Goal: Information Seeking & Learning: Learn about a topic

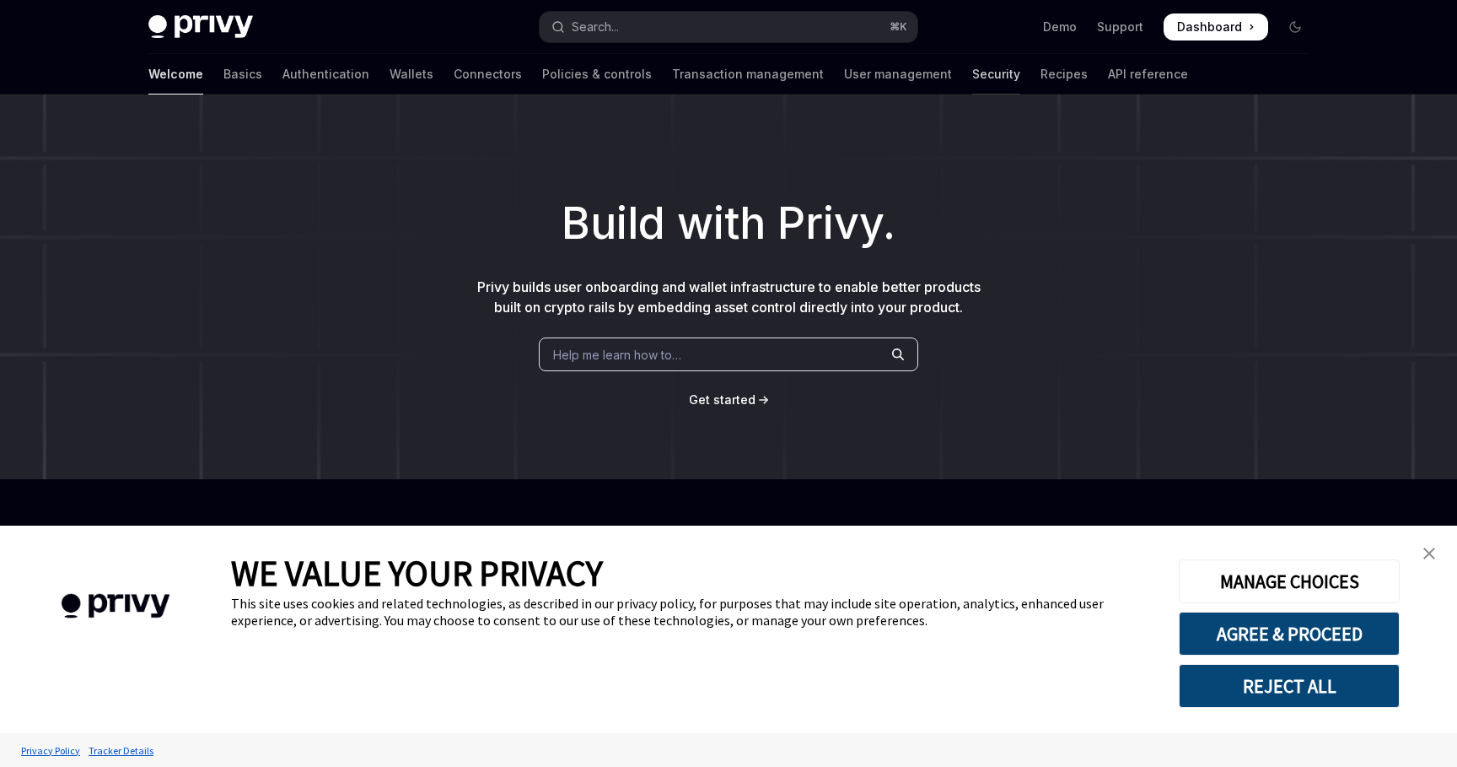
click at [972, 73] on link "Security" at bounding box center [996, 74] width 48 height 40
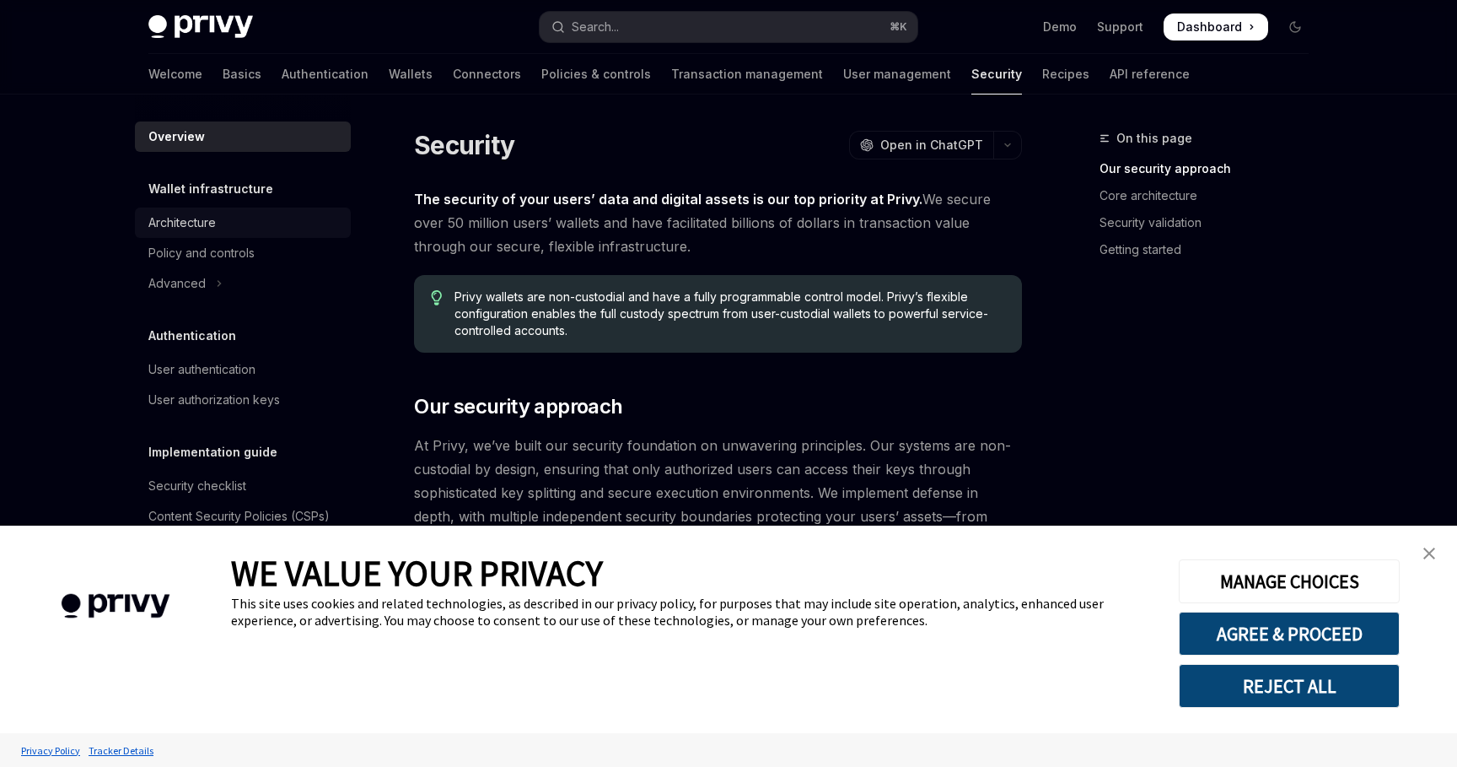
click at [206, 224] on div "Architecture" at bounding box center [181, 223] width 67 height 20
type textarea "*"
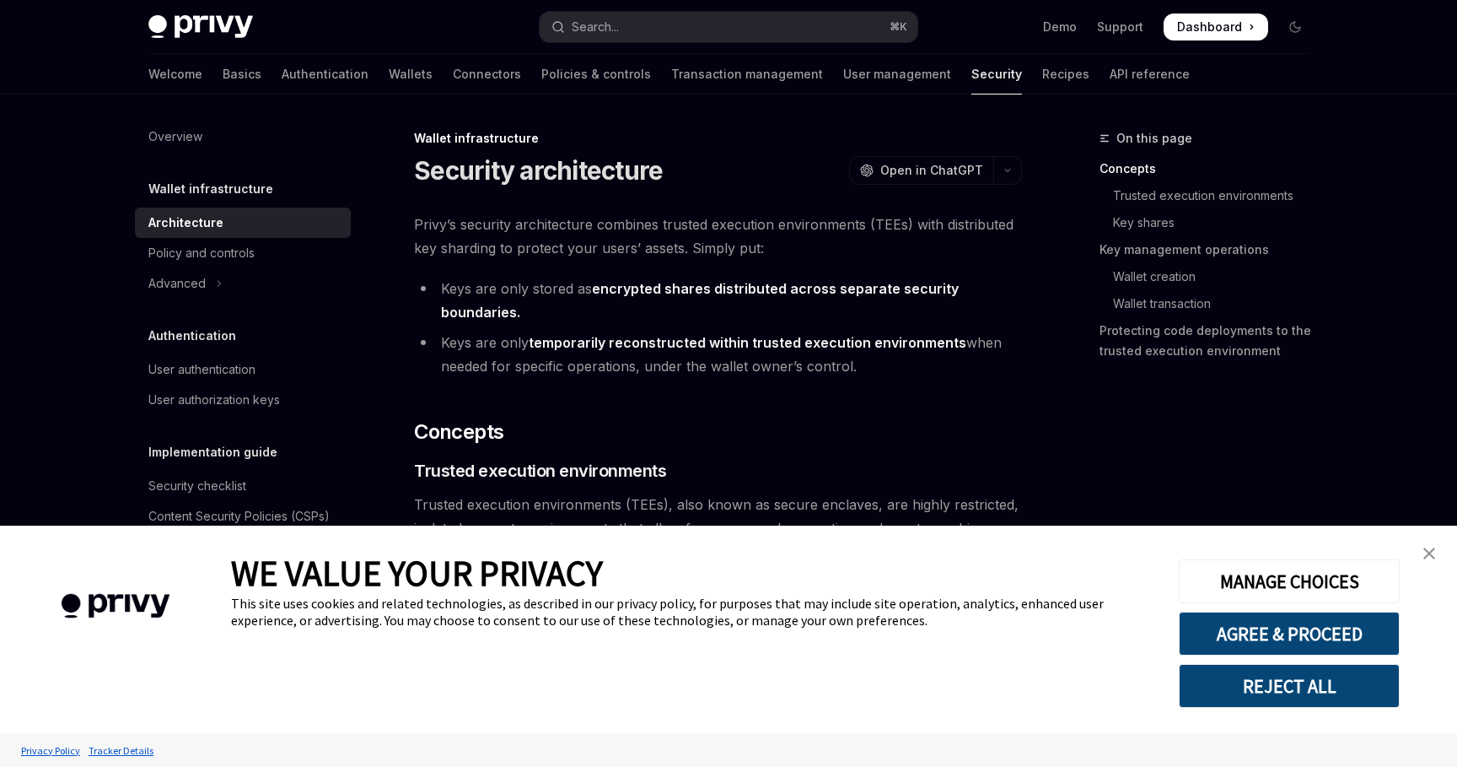
click at [1430, 549] on img "close banner" at bounding box center [1430, 553] width 12 height 12
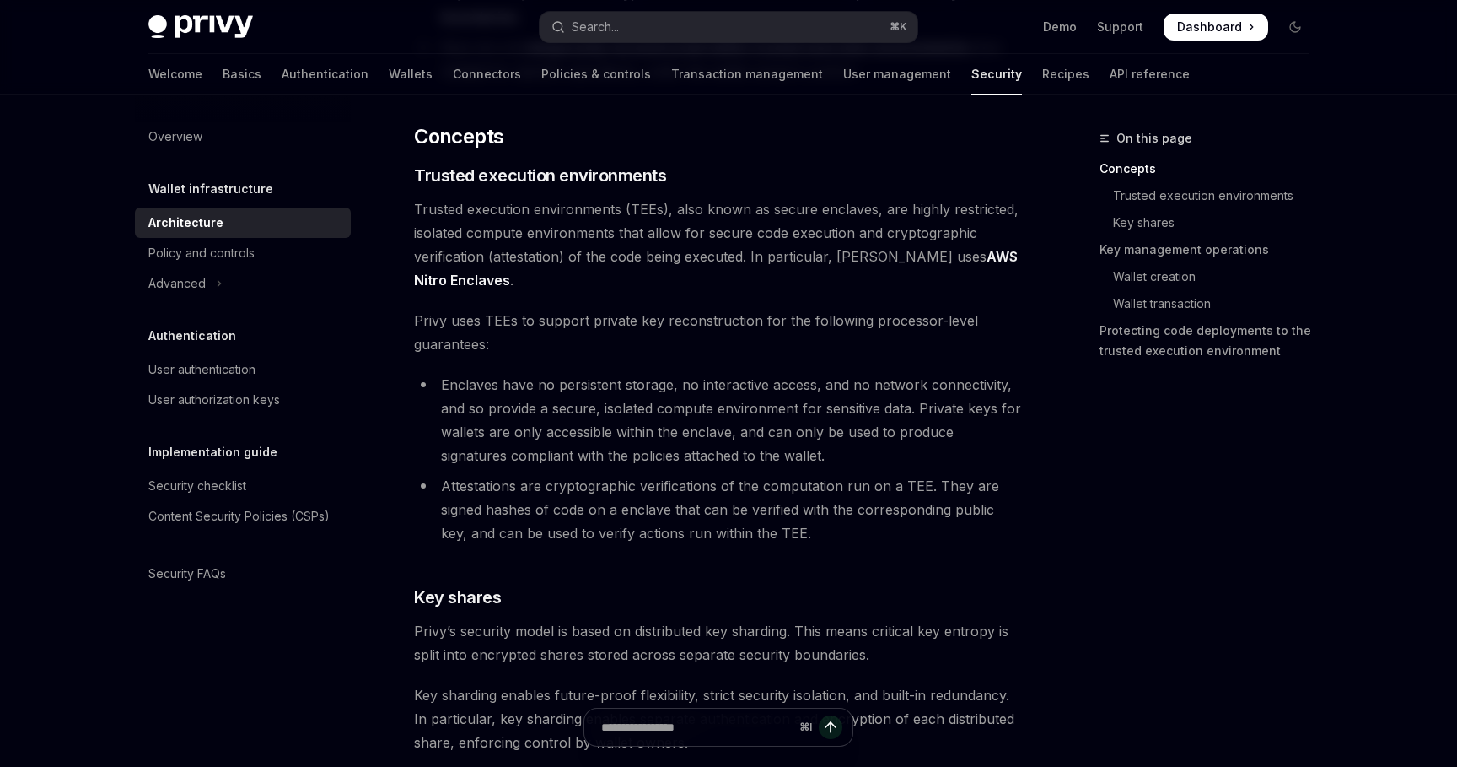
scroll to position [301, 0]
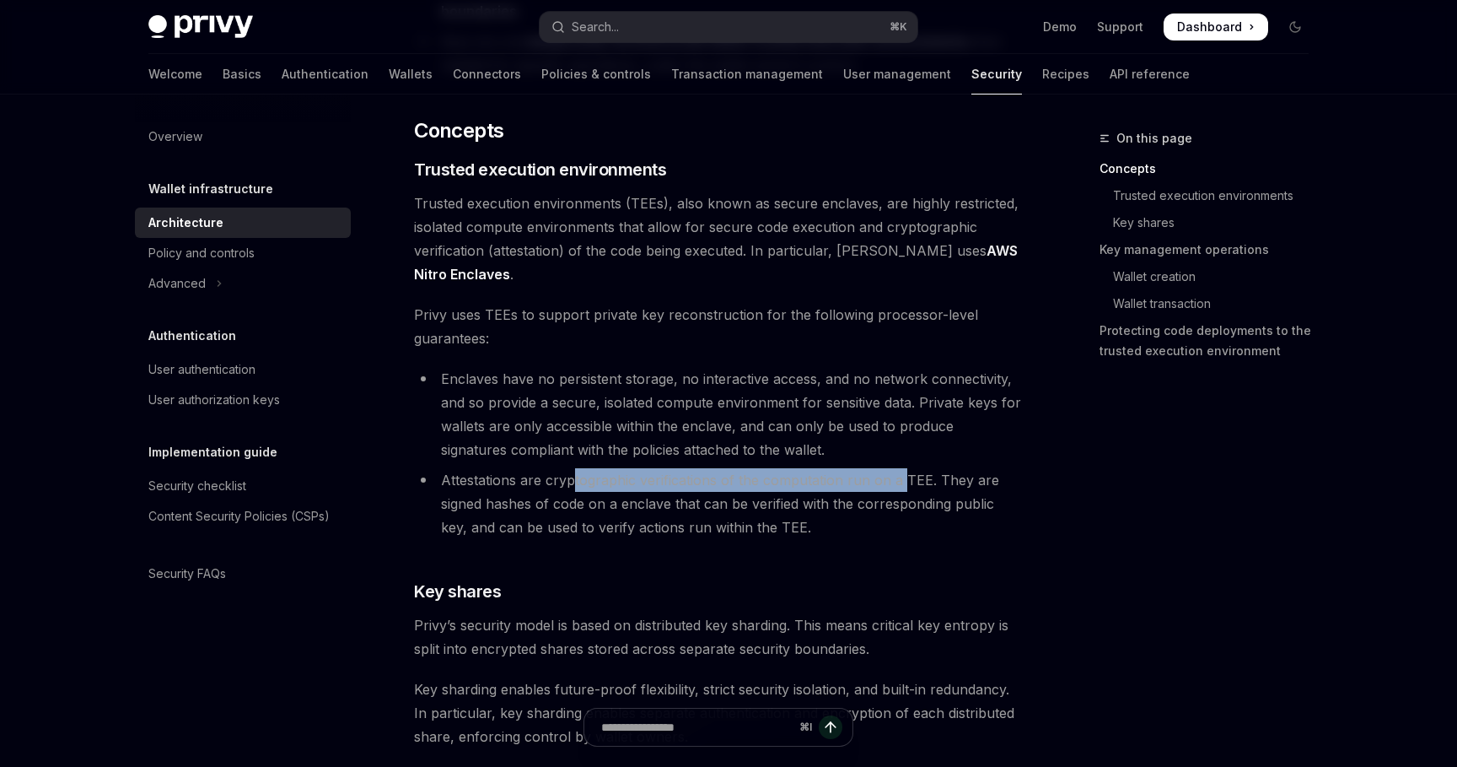
drag, startPoint x: 574, startPoint y: 480, endPoint x: 901, endPoint y: 470, distance: 326.6
click at [901, 470] on li "Attestations are cryptographic verifications of the computation run on a TEE. T…" at bounding box center [718, 503] width 608 height 71
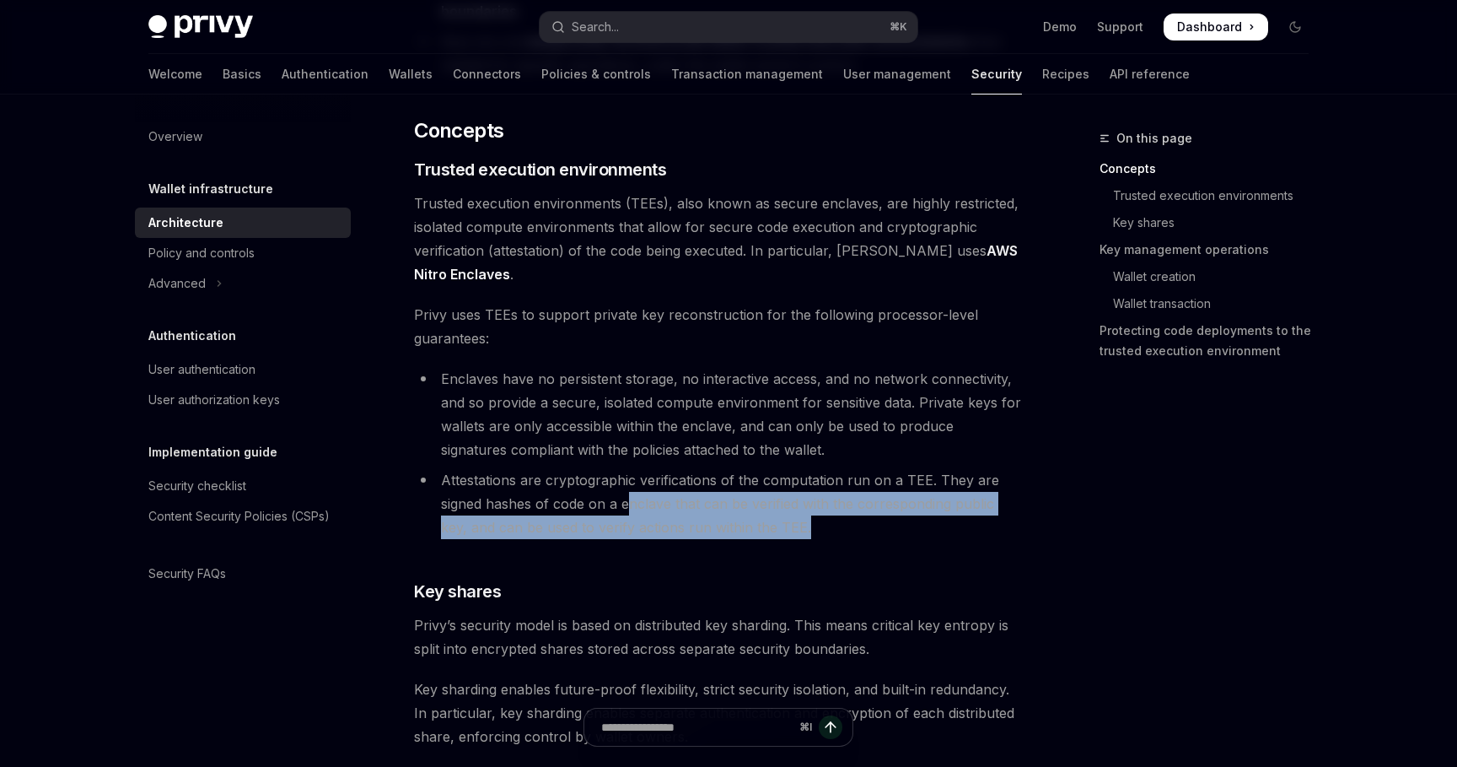
drag, startPoint x: 628, startPoint y: 499, endPoint x: 845, endPoint y: 530, distance: 219.7
click at [845, 530] on li "Attestations are cryptographic verifications of the computation run on a TEE. T…" at bounding box center [718, 503] width 608 height 71
click at [774, 524] on li "Attestations are cryptographic verifications of the computation run on a TEE. T…" at bounding box center [718, 503] width 608 height 71
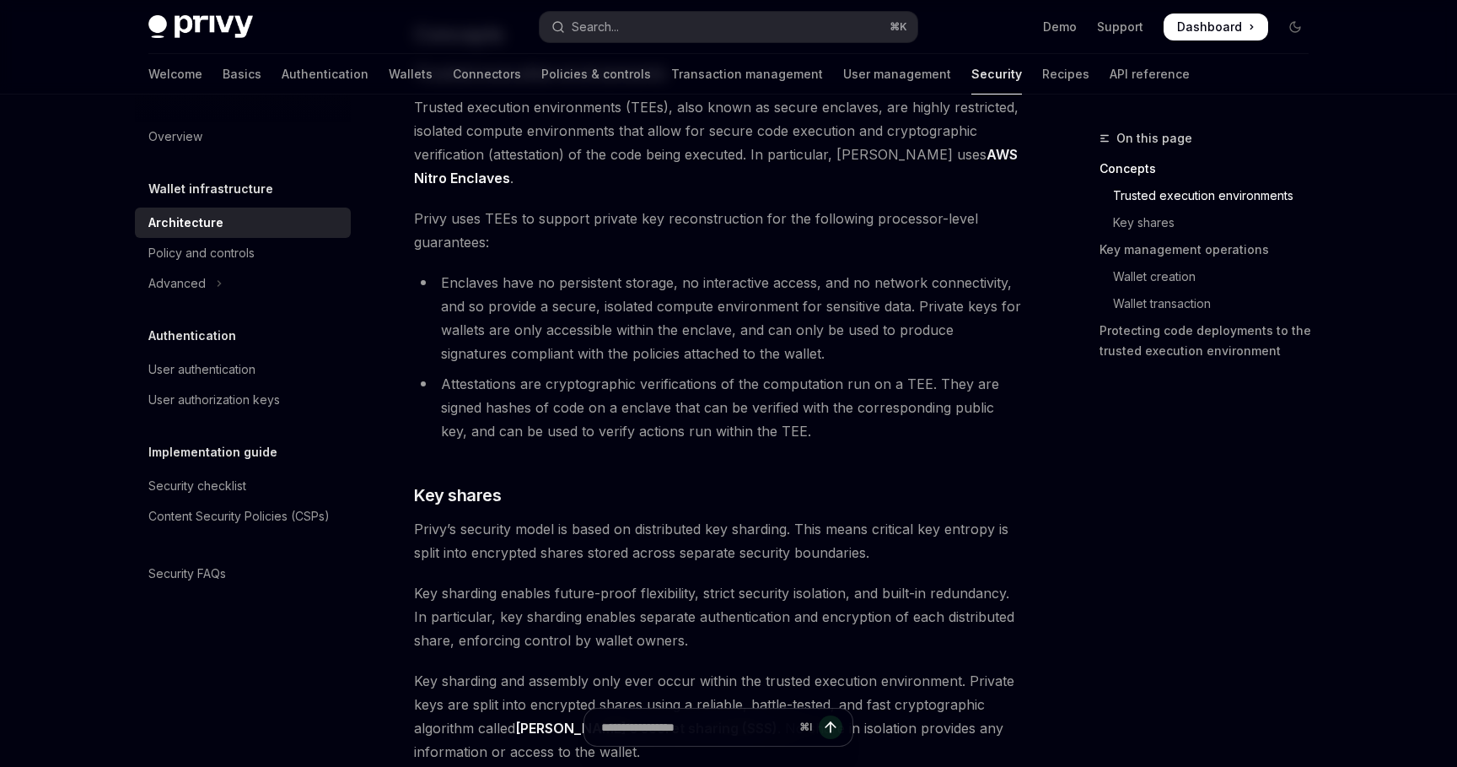
scroll to position [350, 0]
